Goal: Task Accomplishment & Management: Use online tool/utility

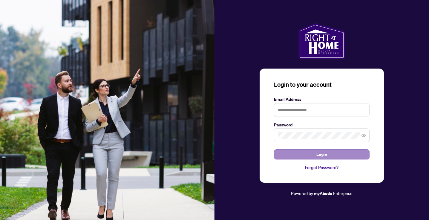
click at [302, 151] on button "Login" at bounding box center [322, 155] width 96 height 10
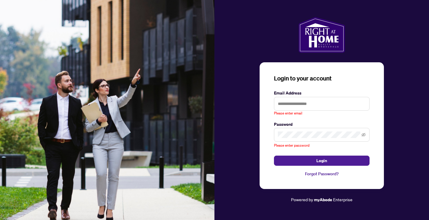
click at [288, 96] on label "Email Address" at bounding box center [322, 93] width 96 height 7
type input "**********"
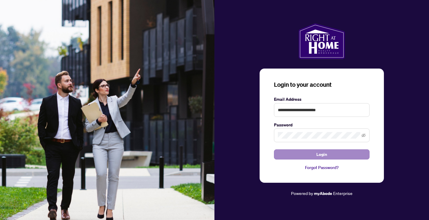
click at [299, 156] on button "Login" at bounding box center [322, 155] width 96 height 10
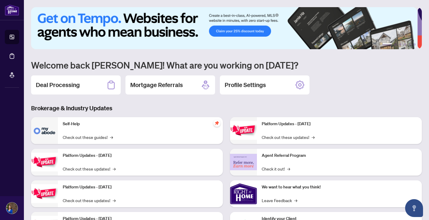
scroll to position [34, 0]
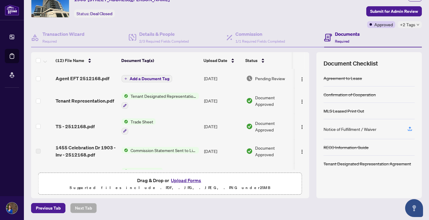
click at [79, 81] on span "Agent EFT 2512168.pdf" at bounding box center [83, 78] width 54 height 7
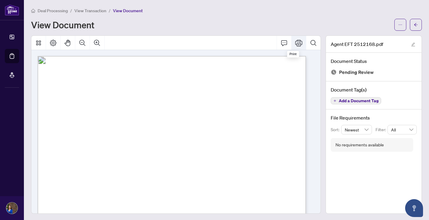
click at [295, 43] on icon "Print" at bounding box center [298, 42] width 7 height 7
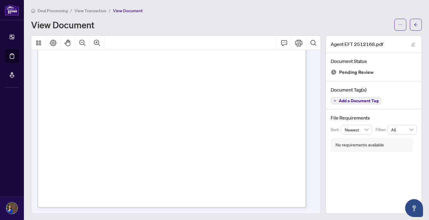
scroll to position [1, 0]
